Goal: Task Accomplishment & Management: Use online tool/utility

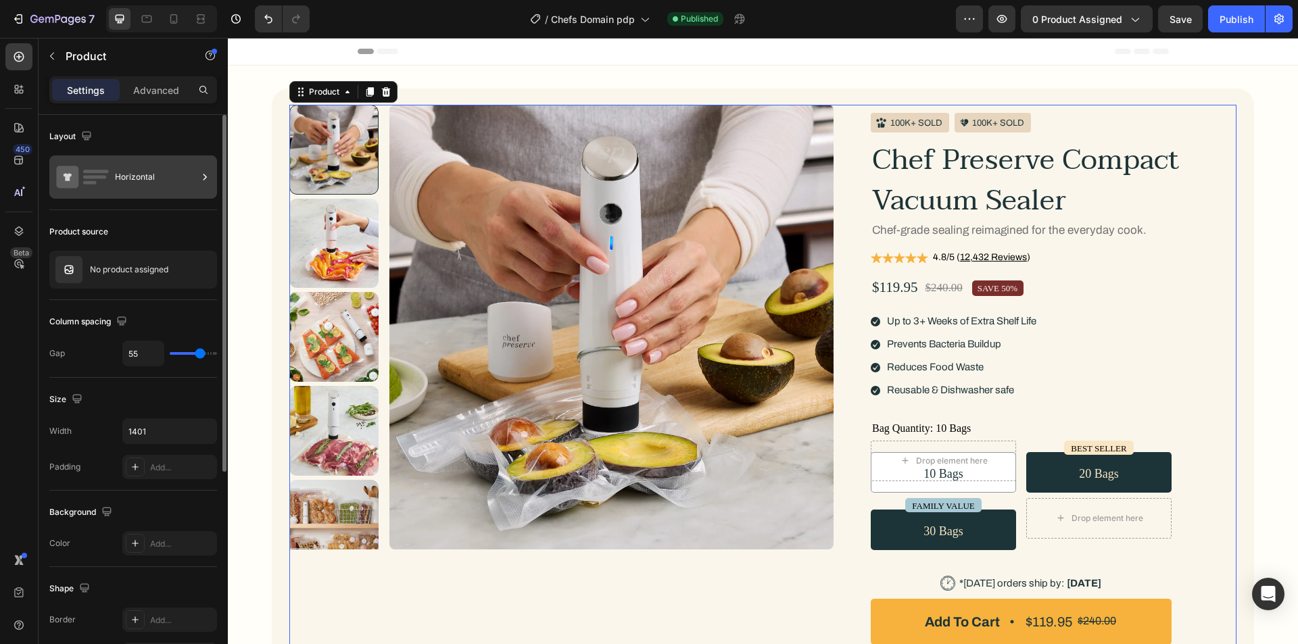
click at [117, 177] on div "Horizontal" at bounding box center [156, 177] width 82 height 31
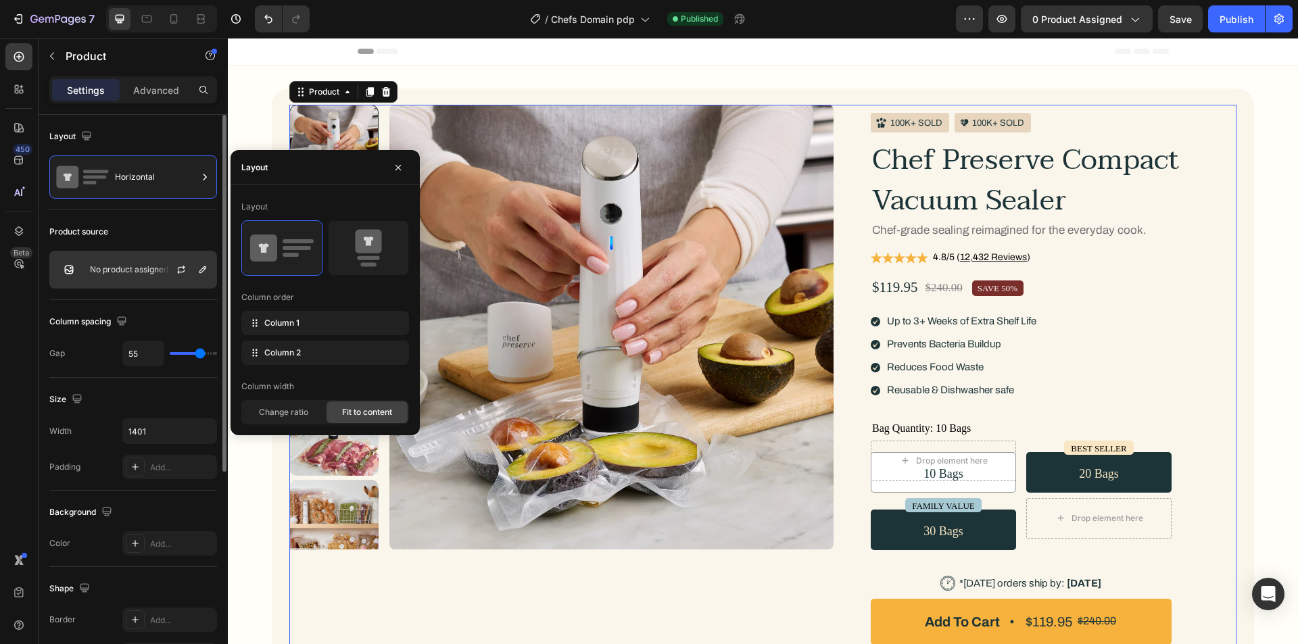
click at [131, 276] on div "No product assigned" at bounding box center [133, 270] width 168 height 38
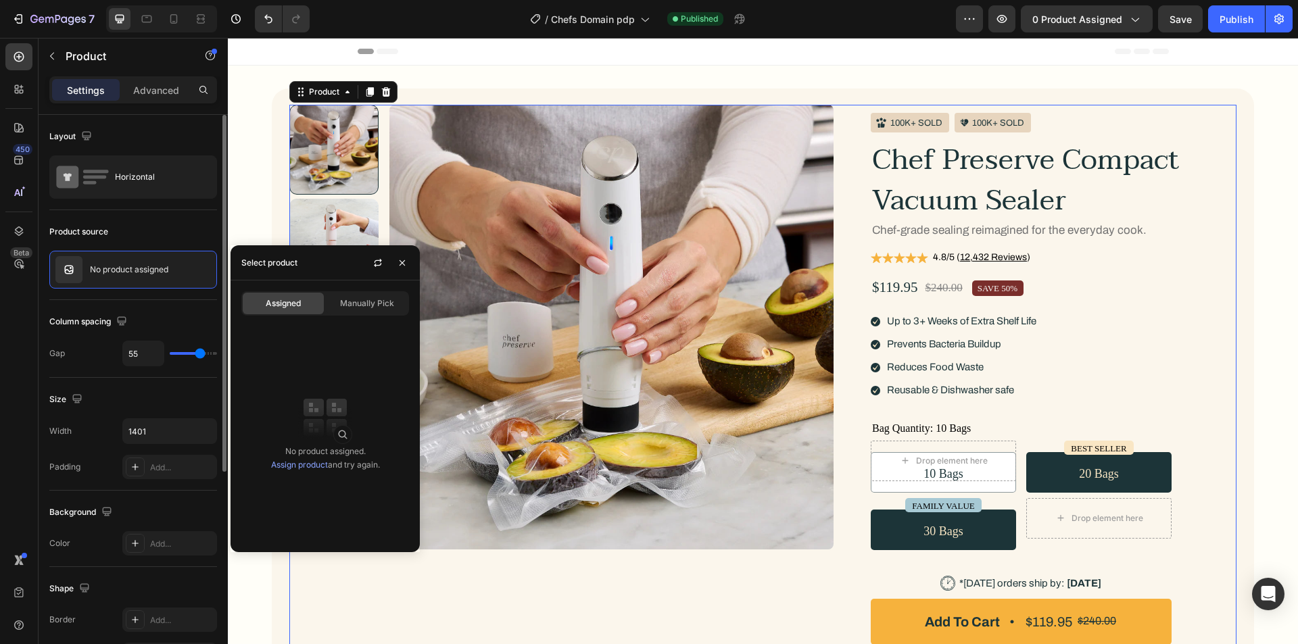
click at [163, 222] on div "Product source" at bounding box center [133, 232] width 168 height 22
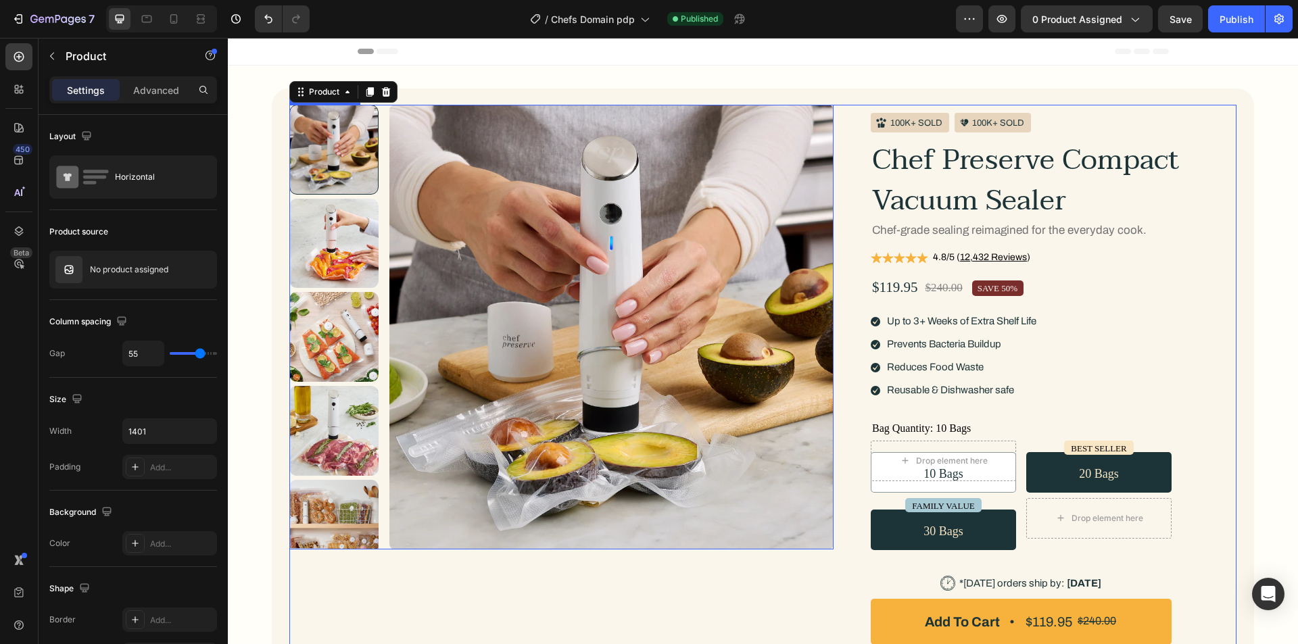
click at [379, 459] on div at bounding box center [561, 327] width 544 height 445
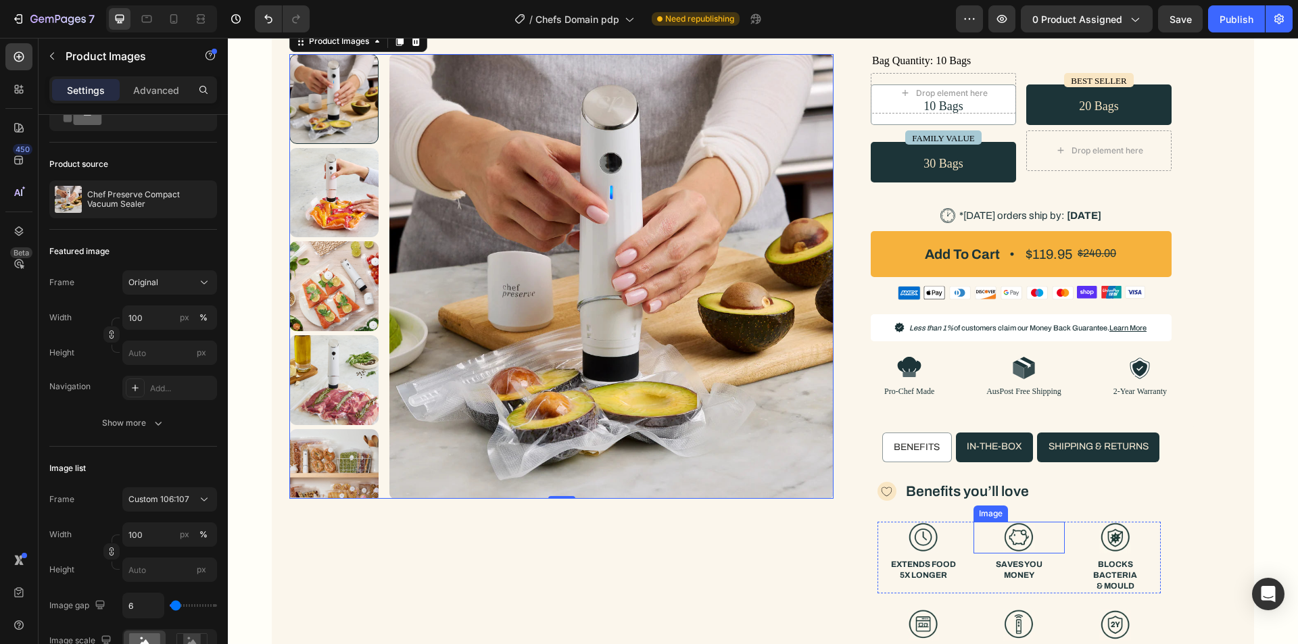
scroll to position [338, 0]
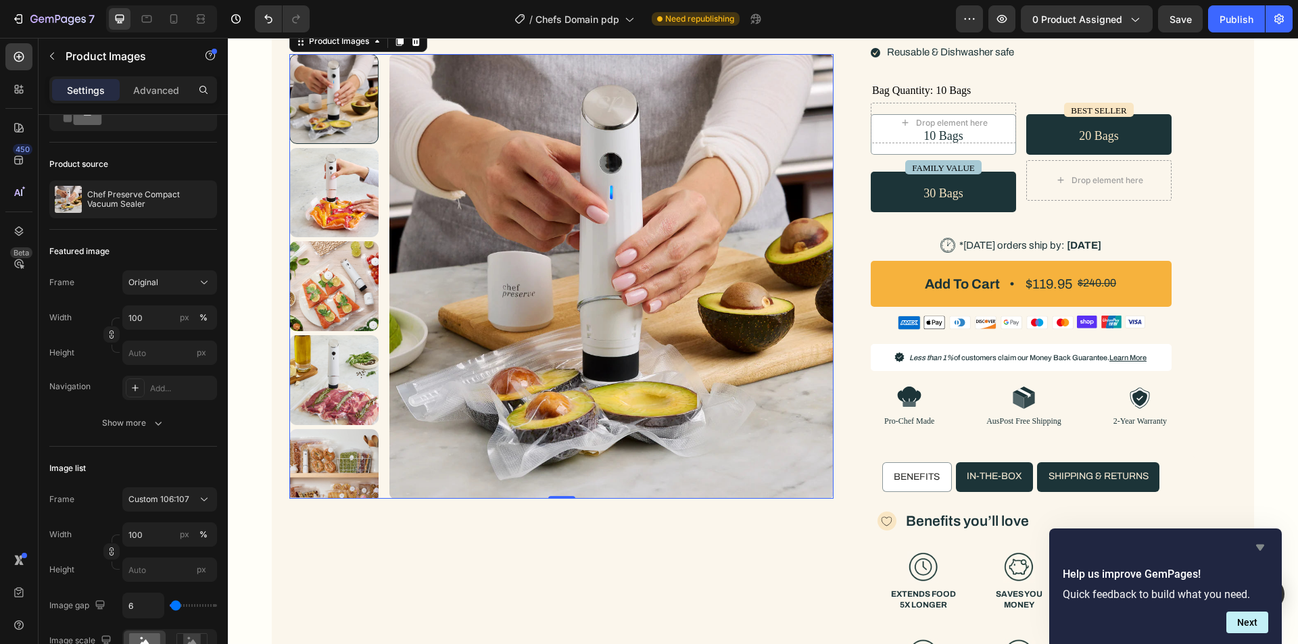
click at [1258, 546] on icon "Hide survey" at bounding box center [1260, 548] width 8 height 6
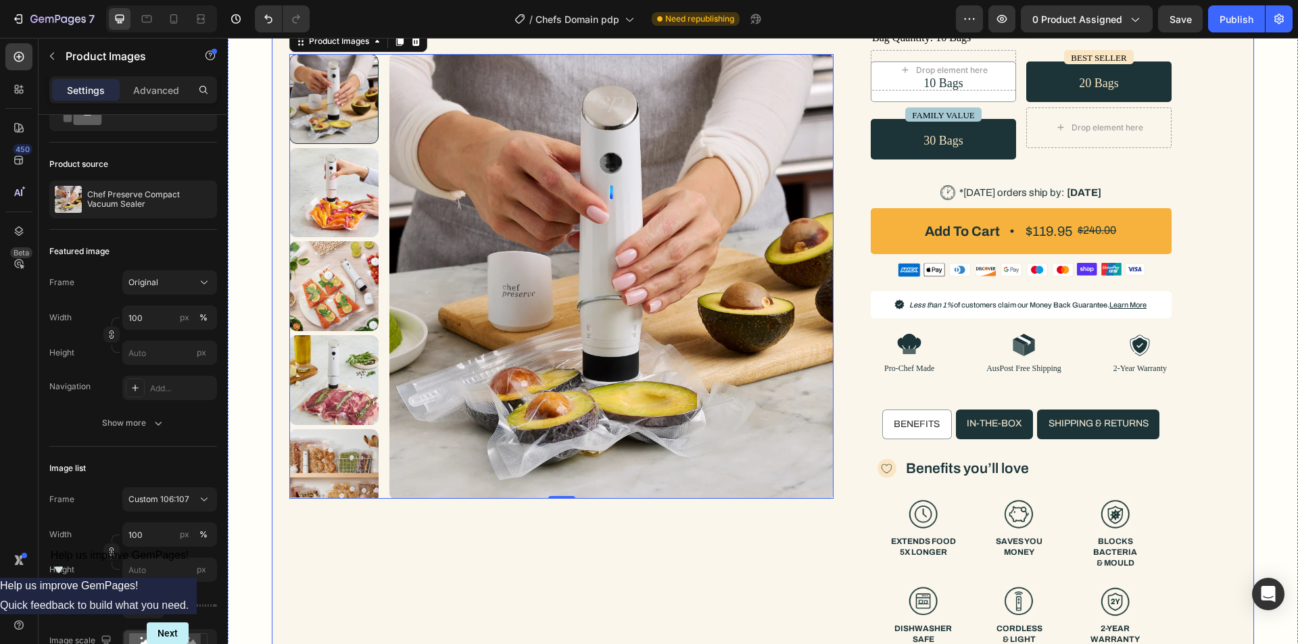
scroll to position [406, 0]
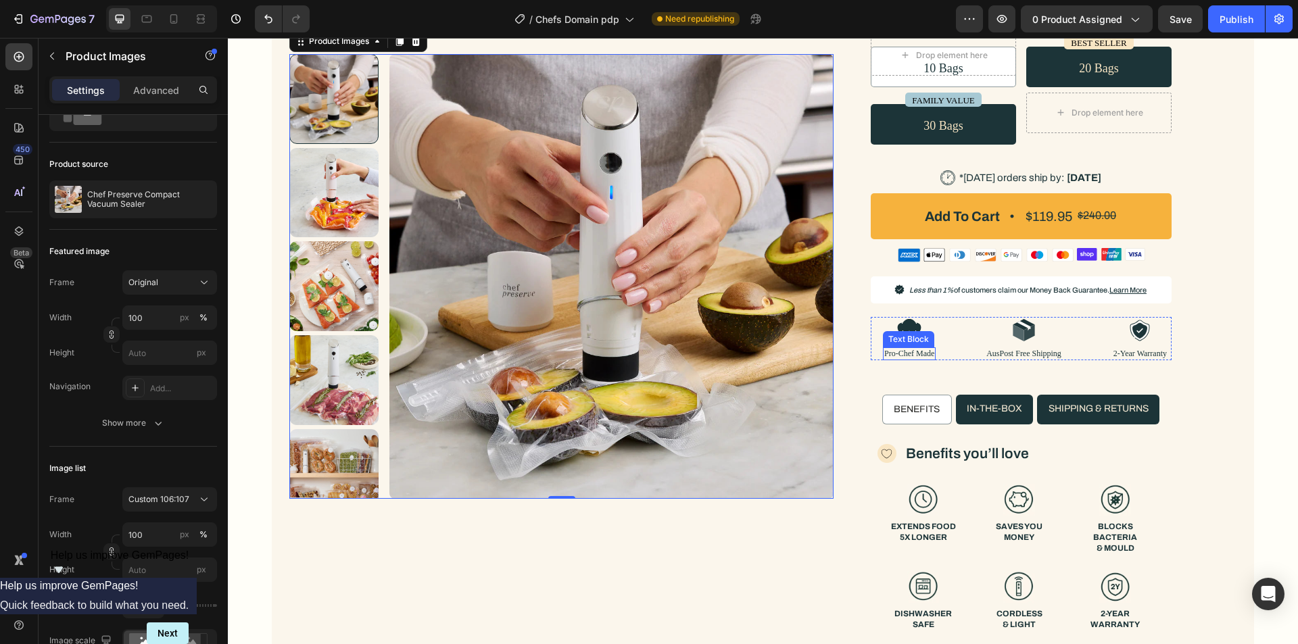
click at [927, 351] on p "Pro-Chef Made" at bounding box center [909, 354] width 50 height 10
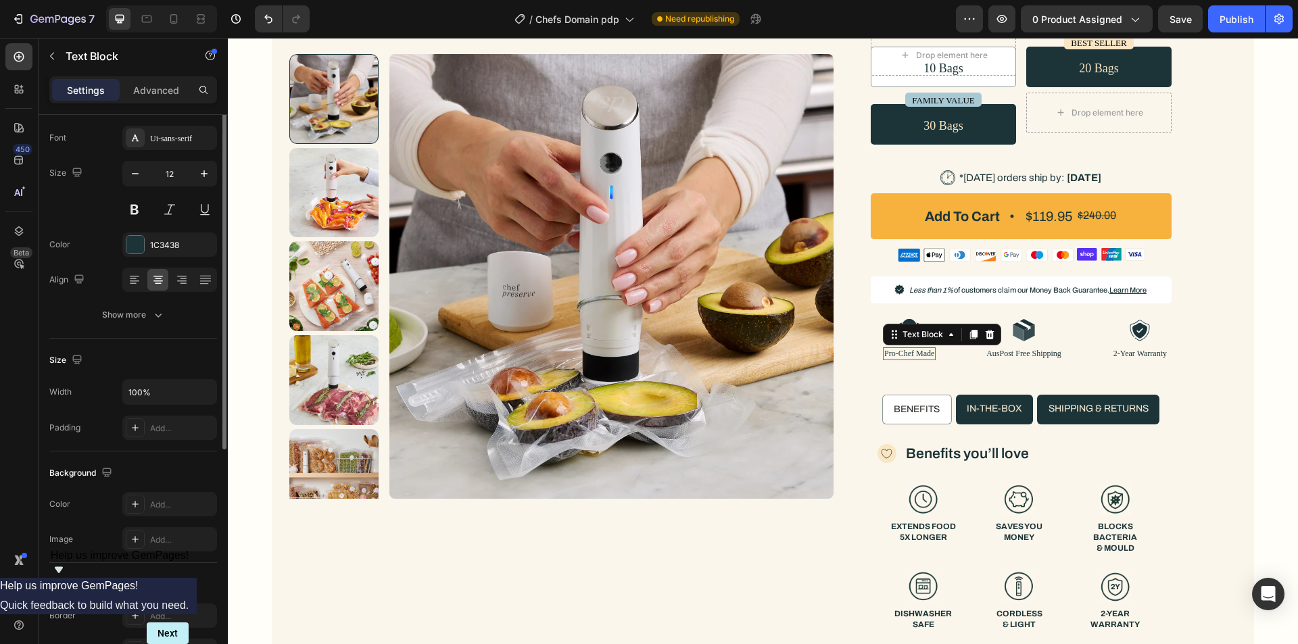
scroll to position [0, 0]
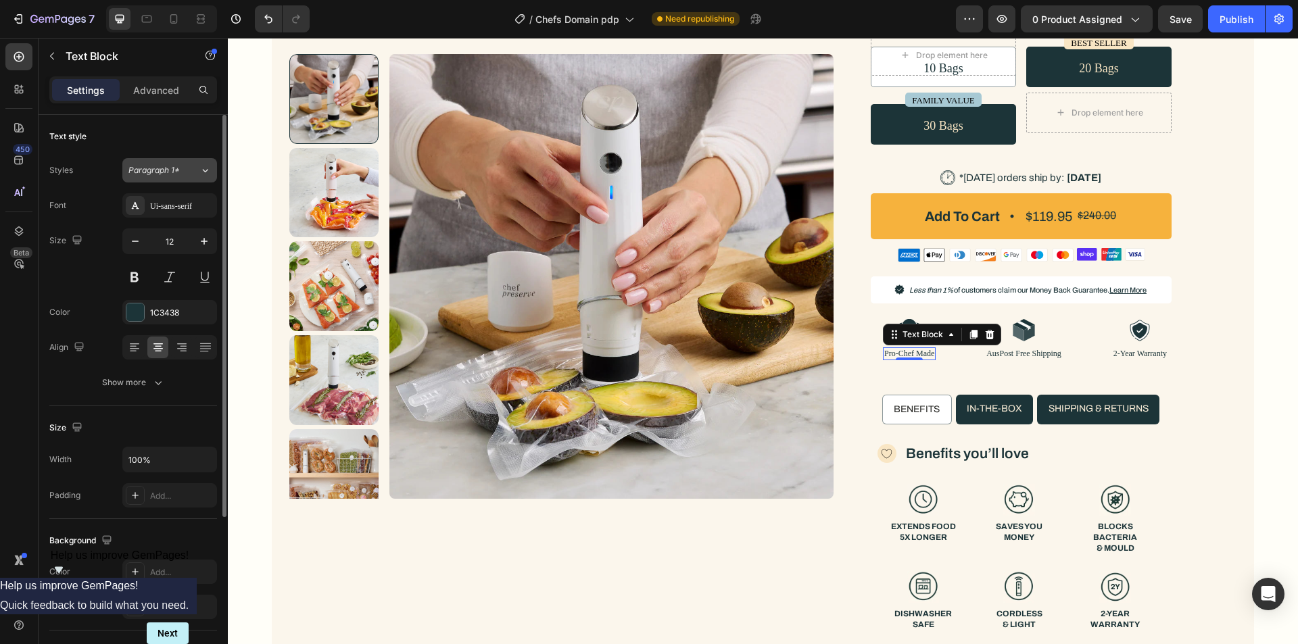
click at [197, 167] on div "Paragraph 1*" at bounding box center [163, 170] width 71 height 12
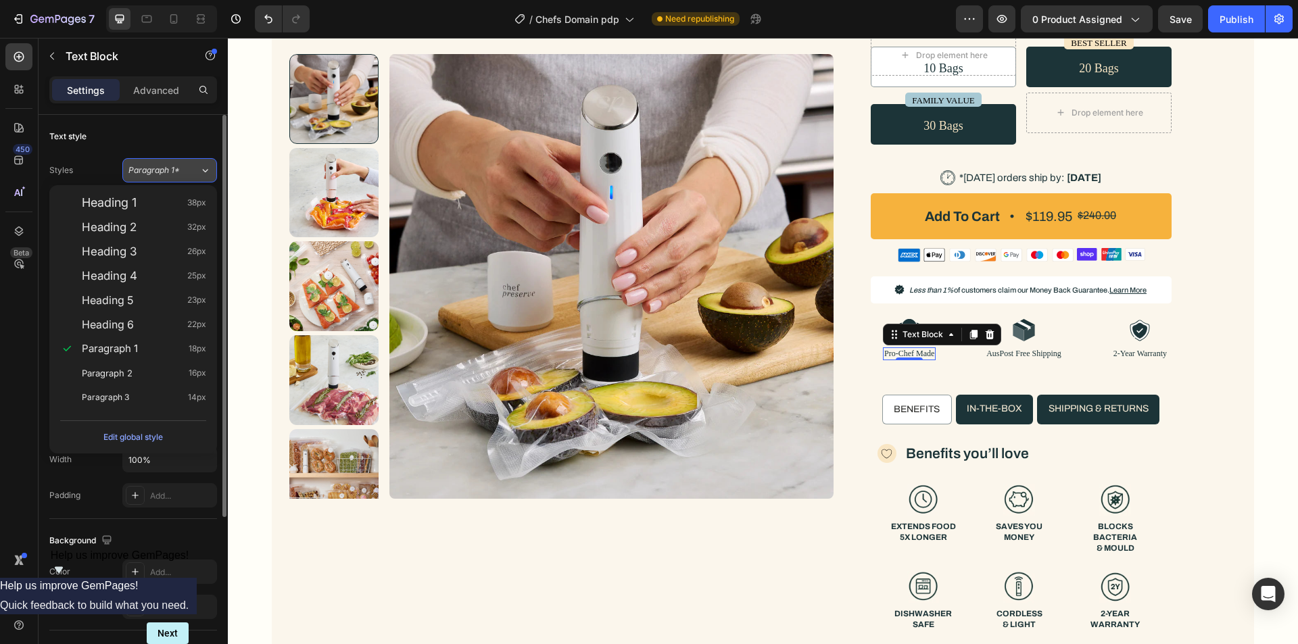
click at [197, 167] on div "Paragraph 1*" at bounding box center [163, 170] width 71 height 12
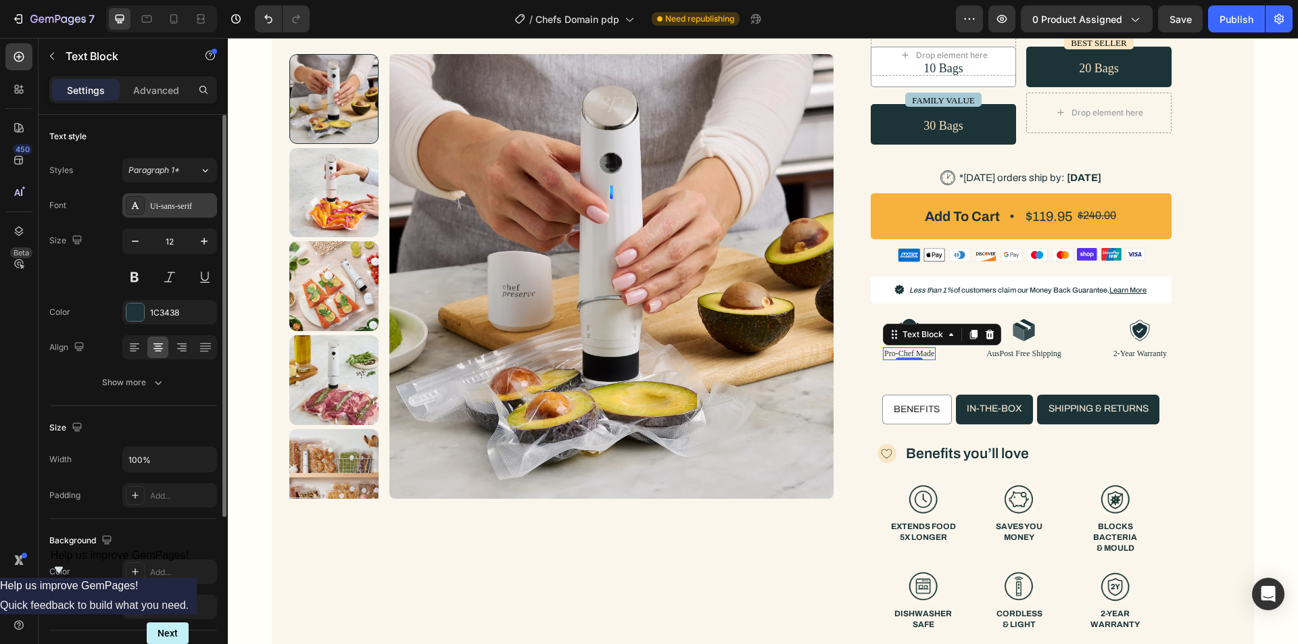
click at [195, 200] on div "Ui-sans-serif" at bounding box center [182, 206] width 64 height 12
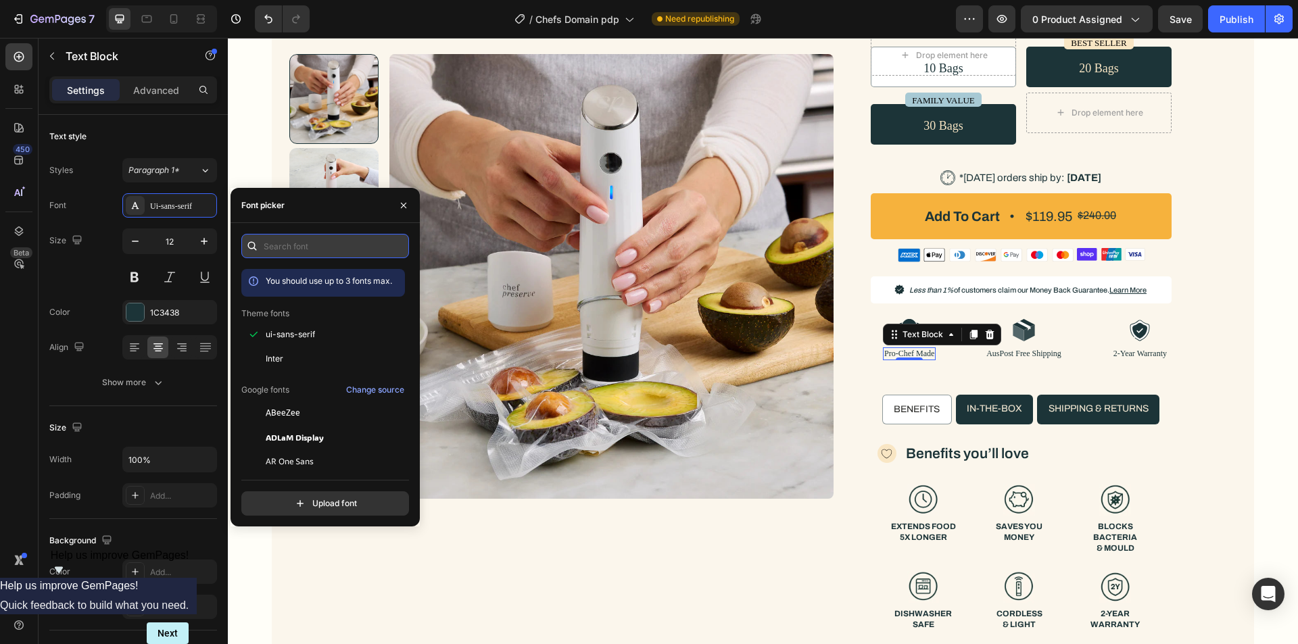
click at [335, 251] on input "text" at bounding box center [325, 246] width 168 height 24
paste input "abc diatype mono"
type input "abc diatype mono"
drag, startPoint x: 400, startPoint y: 205, endPoint x: 164, endPoint y: 171, distance: 239.1
click at [400, 205] on icon "button" at bounding box center [403, 205] width 11 height 11
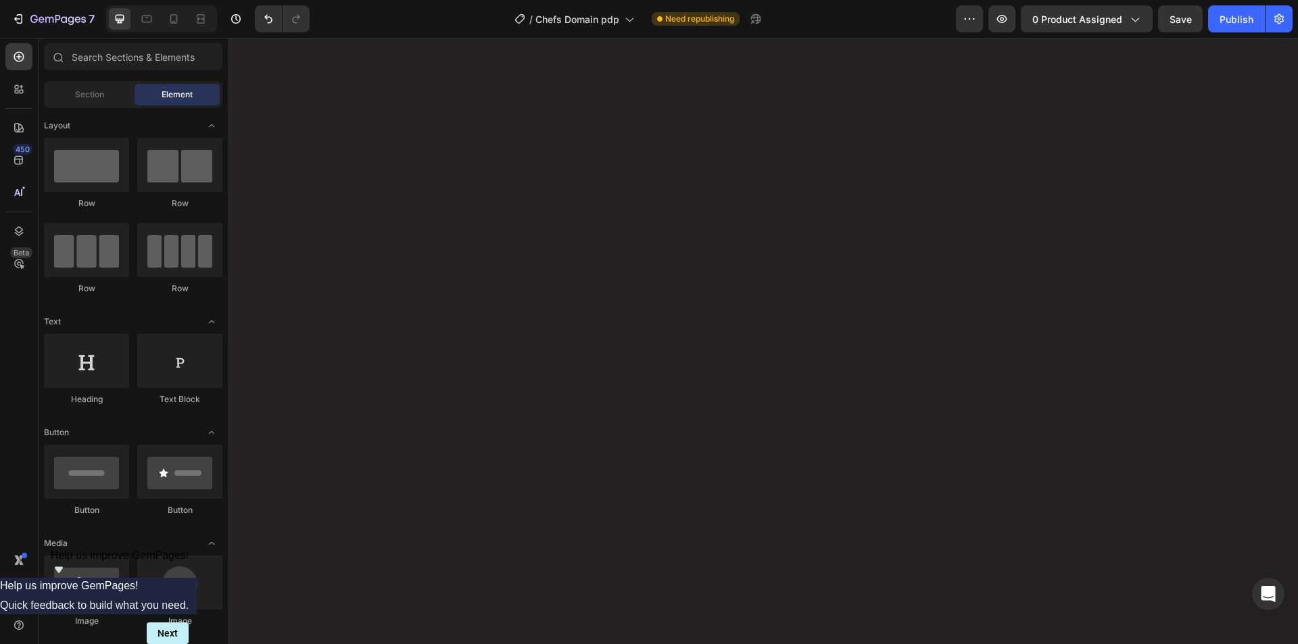
scroll to position [9374, 0]
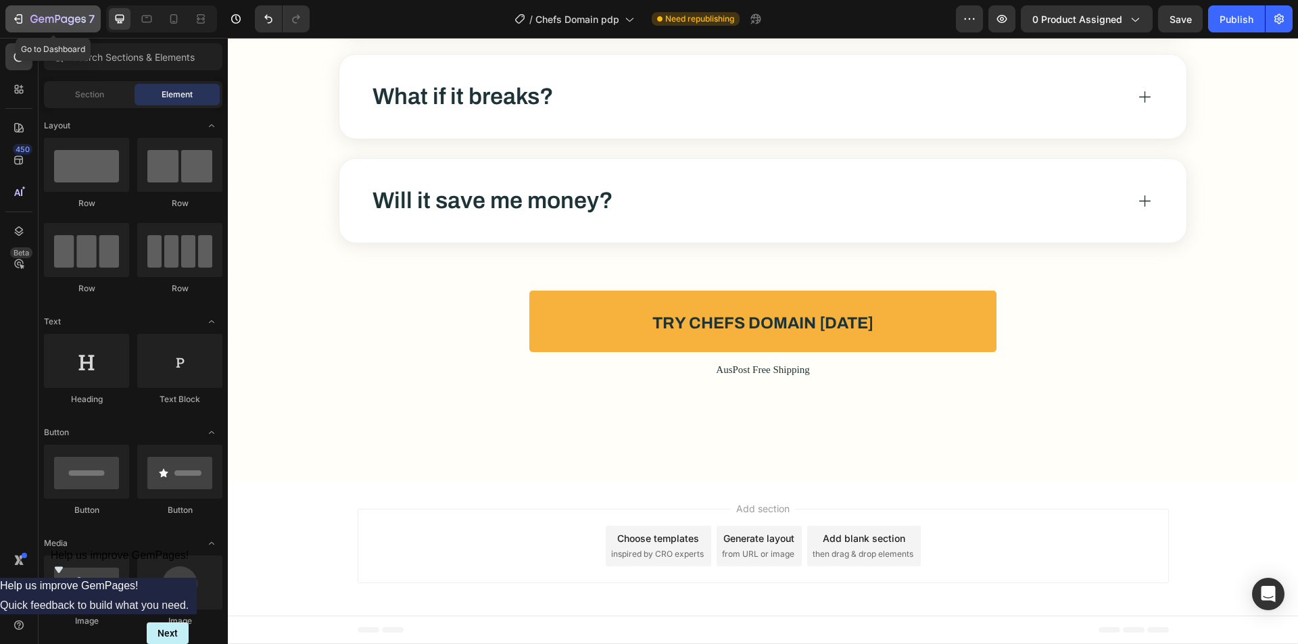
click at [53, 20] on icon "button" at bounding box center [49, 20] width 8 height 6
